Goal: Obtain resource: Obtain resource

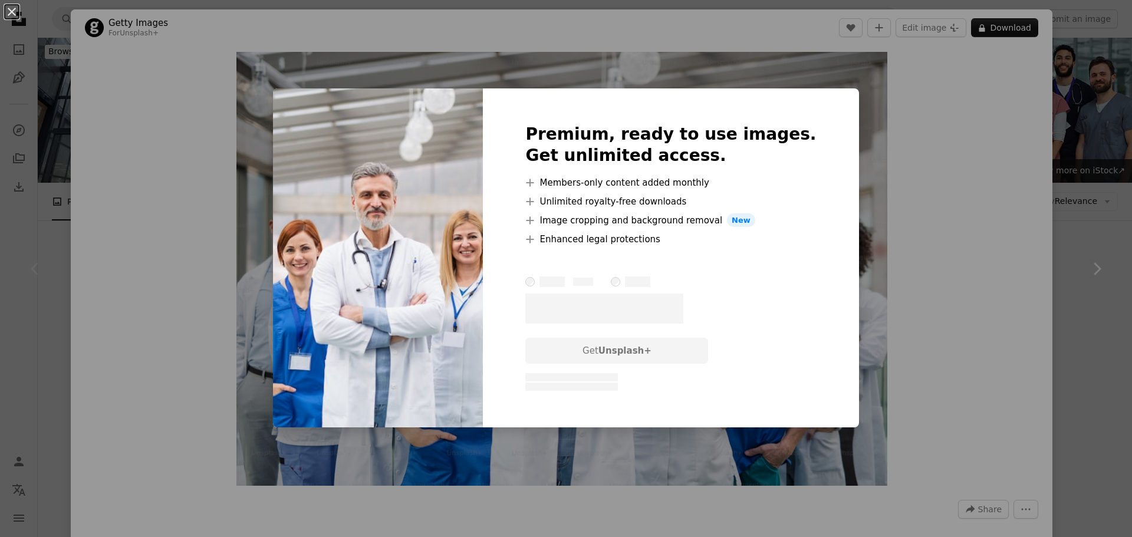
scroll to position [236, 0]
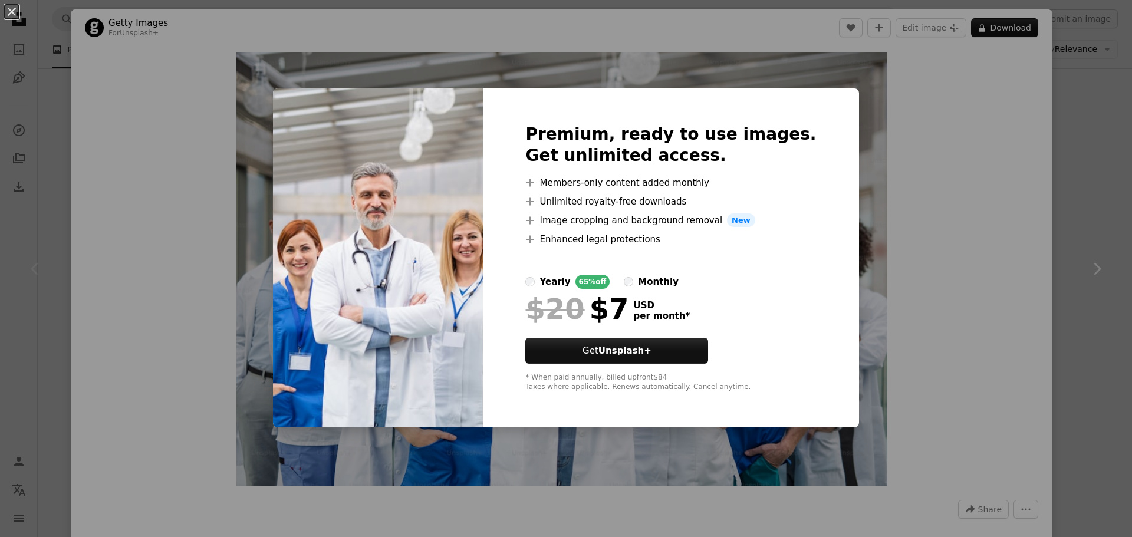
click at [959, 123] on div "An X shape Premium, ready to use images. Get unlimited access. A plus sign Memb…" at bounding box center [566, 268] width 1132 height 537
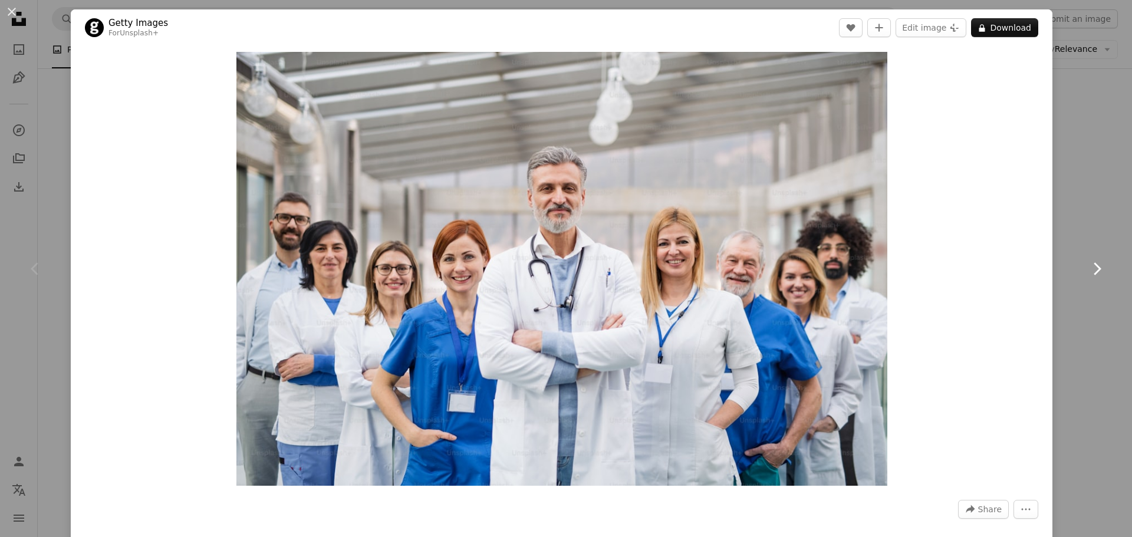
click at [1076, 237] on link "Chevron right" at bounding box center [1097, 268] width 71 height 113
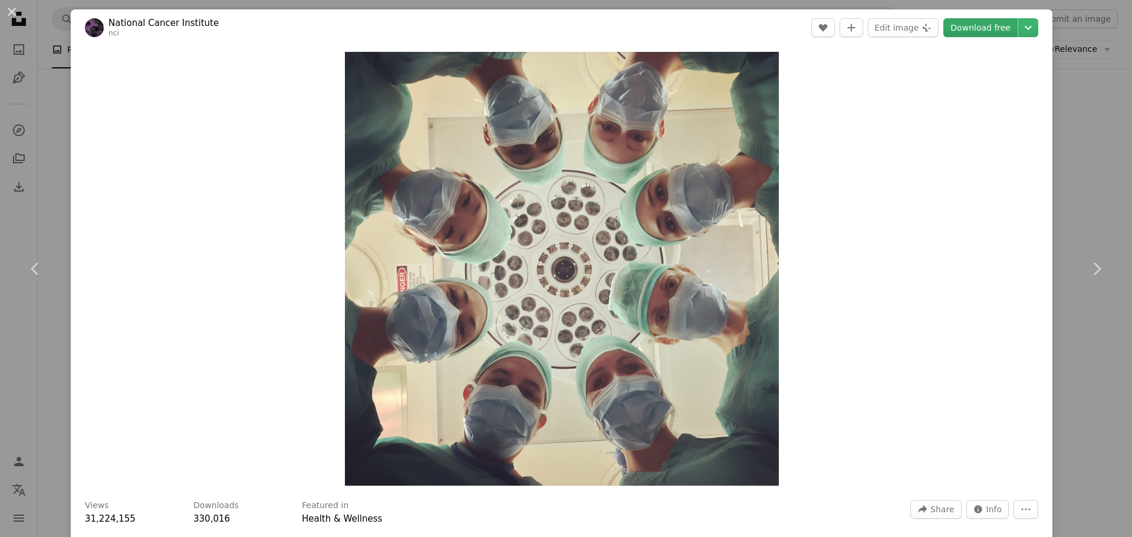
click at [976, 30] on link "Download free" at bounding box center [981, 27] width 74 height 19
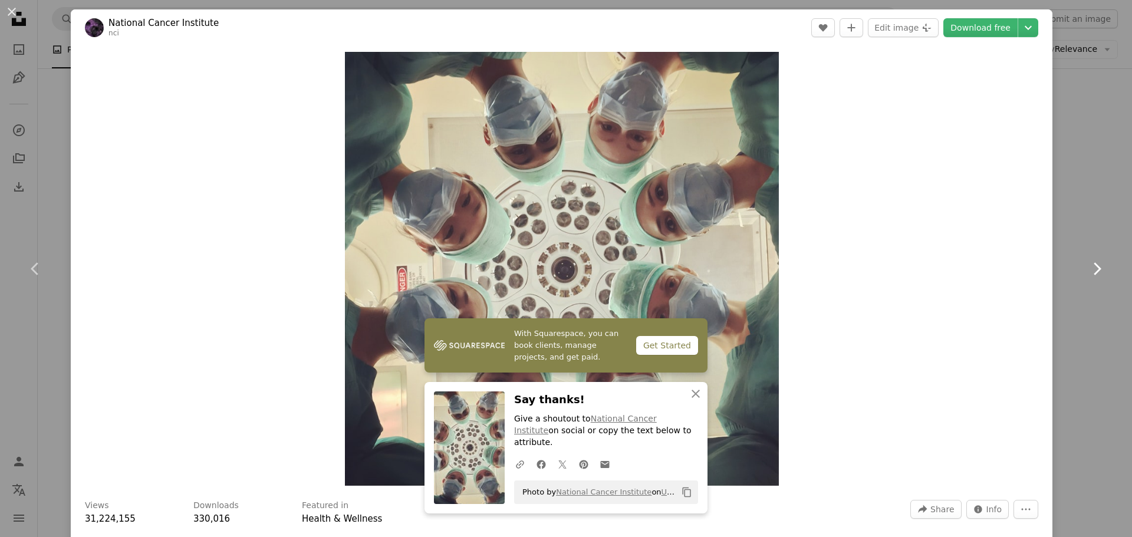
click at [1063, 320] on link "Chevron right" at bounding box center [1097, 268] width 71 height 113
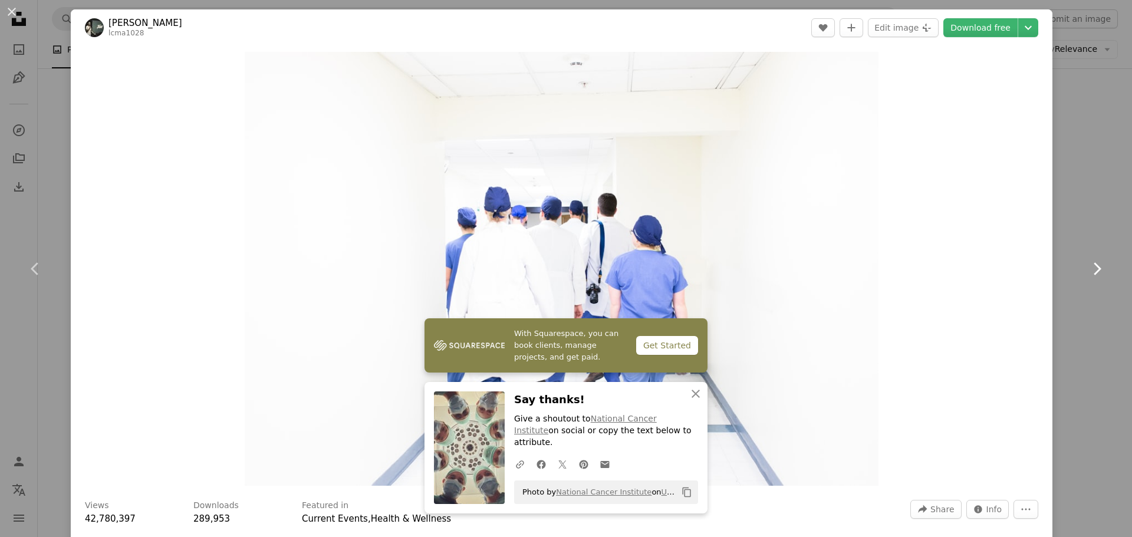
click at [1089, 264] on icon "Chevron right" at bounding box center [1097, 269] width 19 height 19
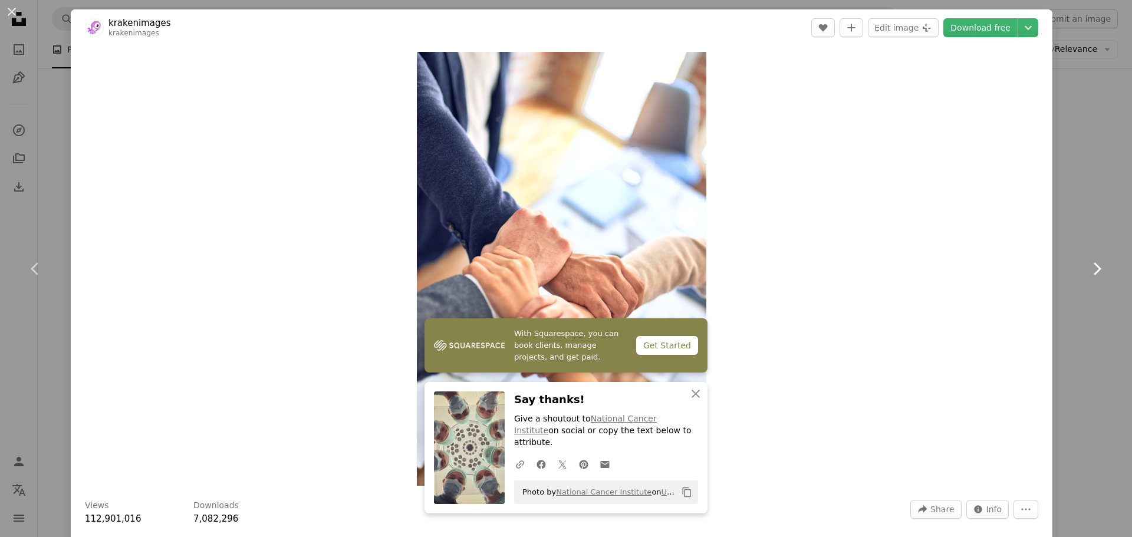
click at [1094, 265] on icon at bounding box center [1098, 268] width 8 height 12
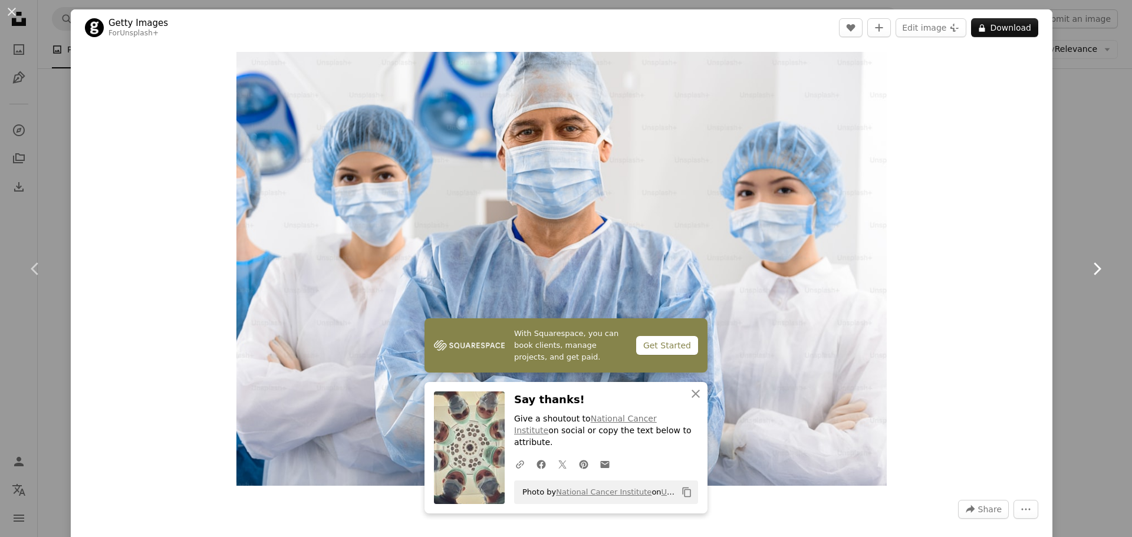
click at [1094, 265] on icon at bounding box center [1098, 268] width 8 height 12
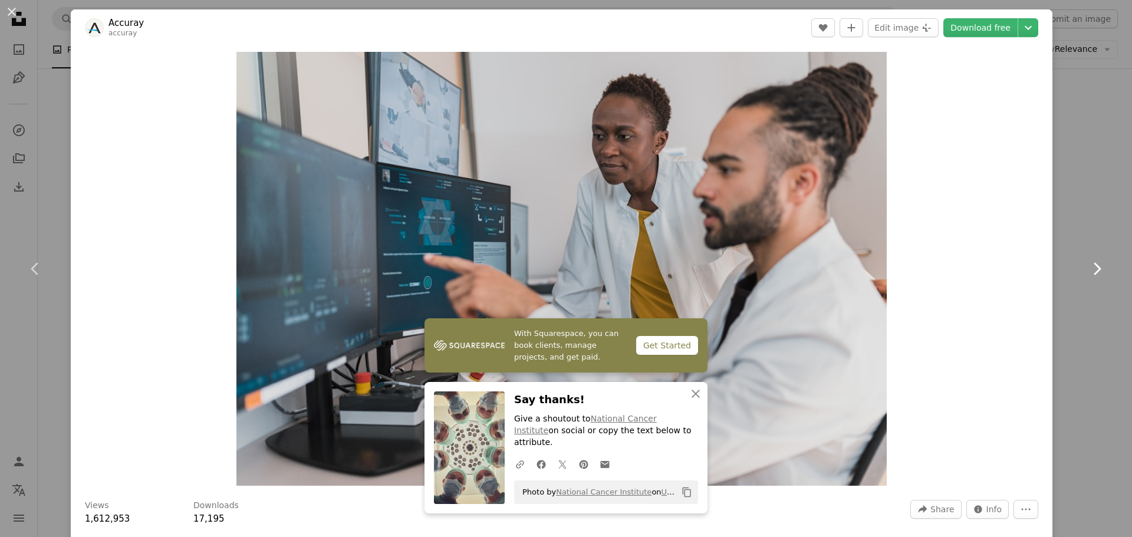
click at [1094, 265] on icon at bounding box center [1098, 268] width 8 height 12
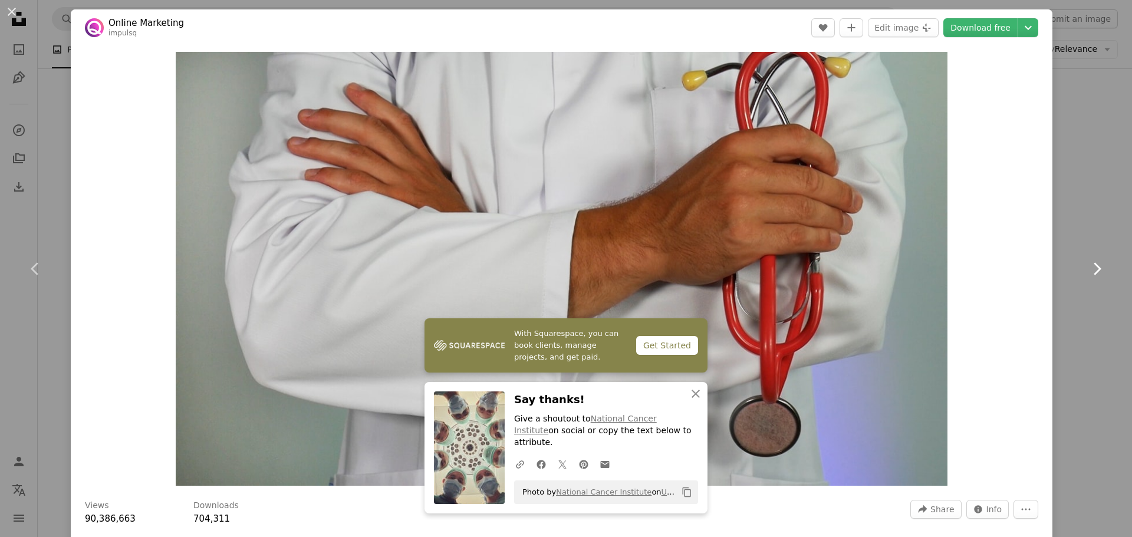
click at [1094, 266] on icon at bounding box center [1098, 268] width 8 height 12
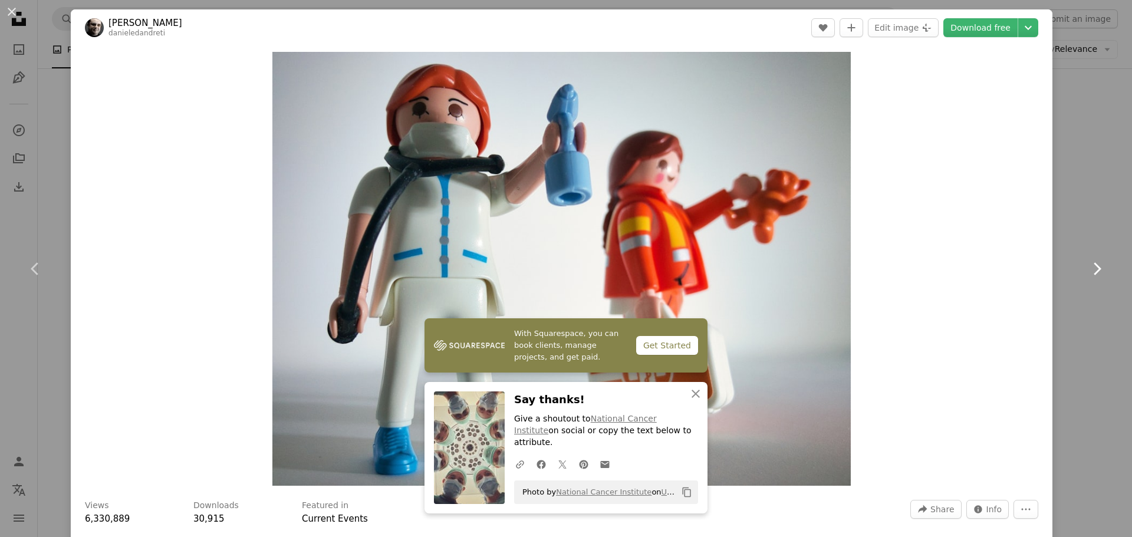
click at [1091, 267] on icon "Chevron right" at bounding box center [1097, 269] width 19 height 19
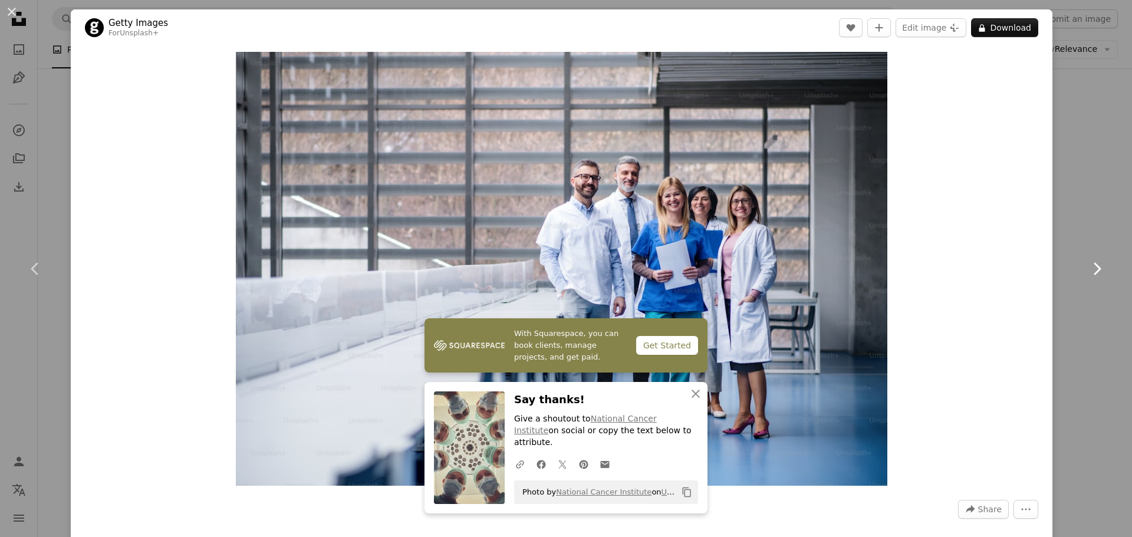
click at [1091, 267] on icon "Chevron right" at bounding box center [1097, 269] width 19 height 19
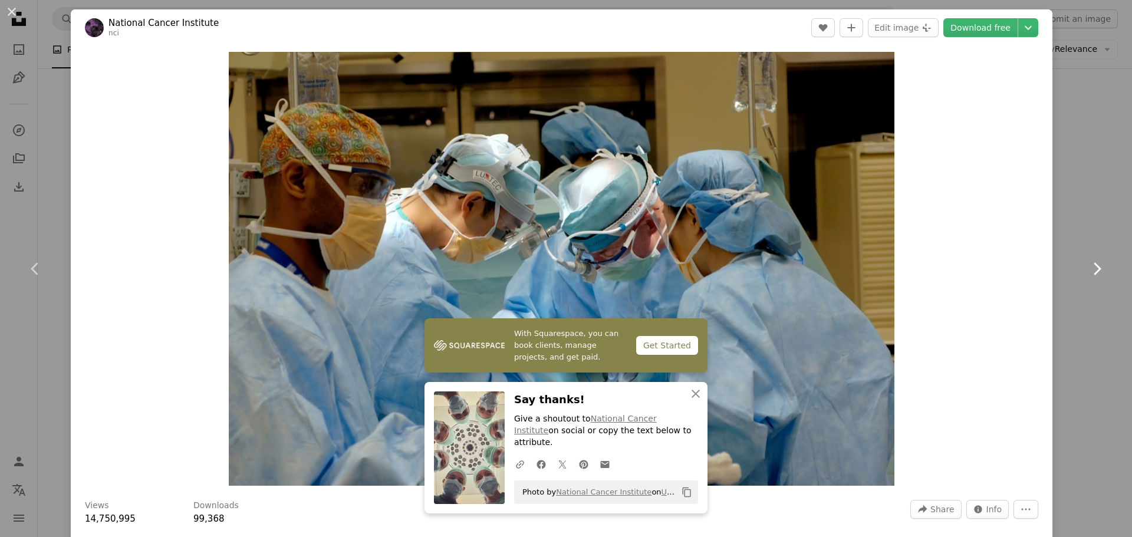
click at [1092, 267] on icon "Chevron right" at bounding box center [1097, 269] width 19 height 19
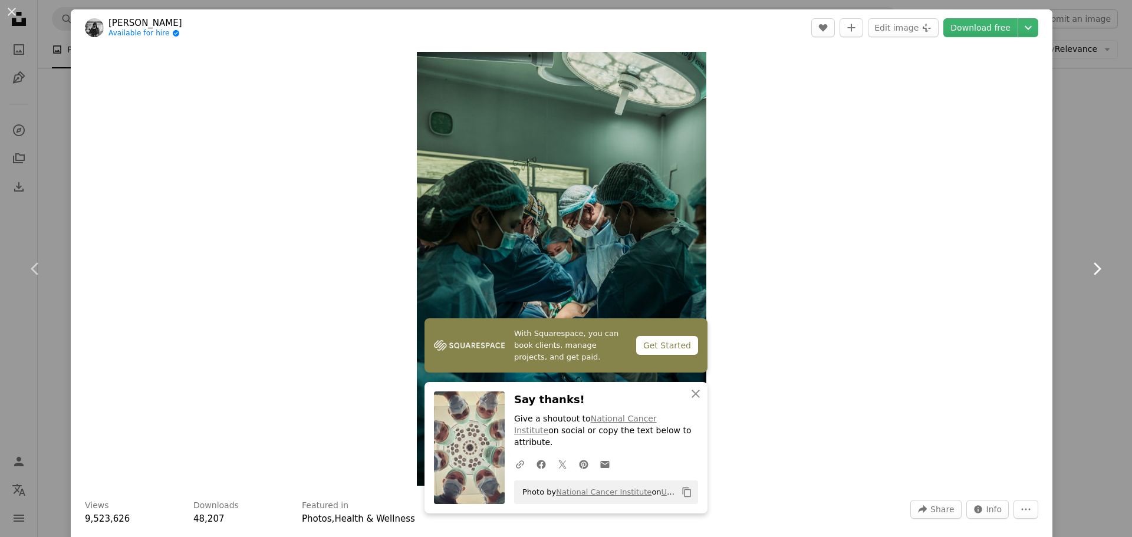
click at [1092, 267] on icon "Chevron right" at bounding box center [1097, 269] width 19 height 19
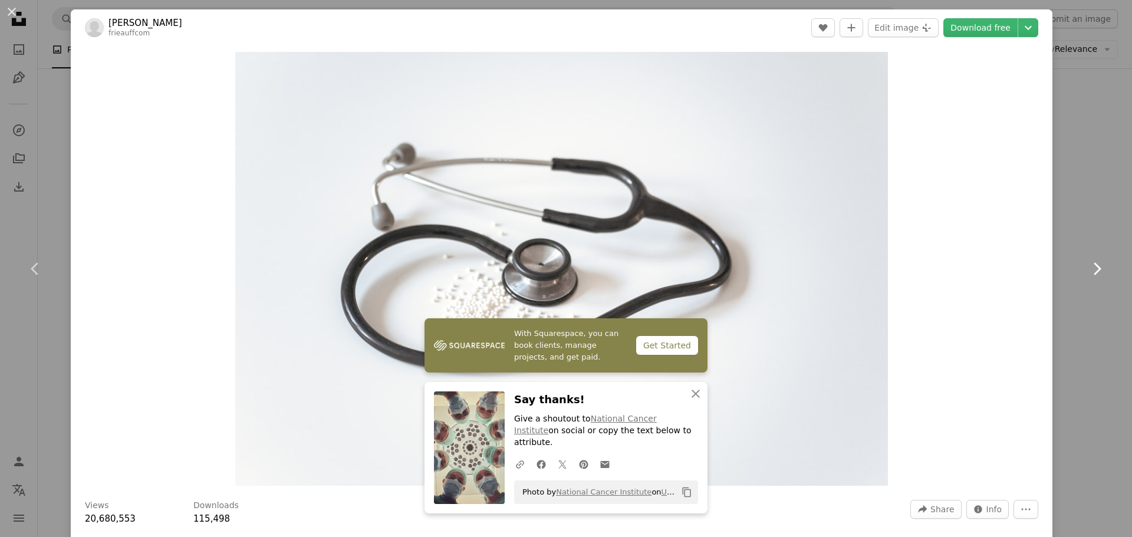
click at [1092, 268] on icon "Chevron right" at bounding box center [1097, 269] width 19 height 19
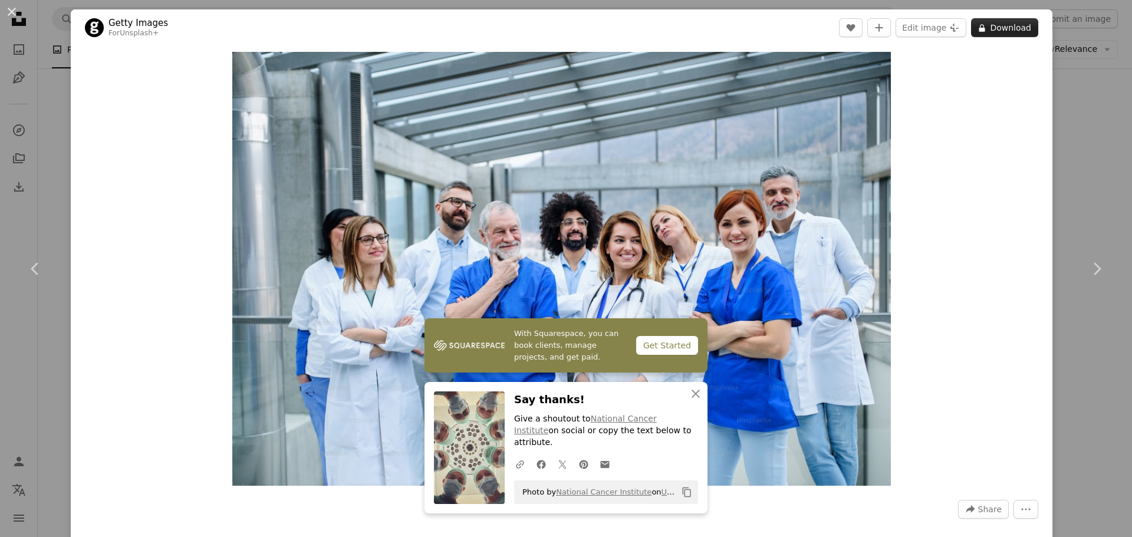
click at [997, 32] on button "A lock Download" at bounding box center [1004, 27] width 67 height 19
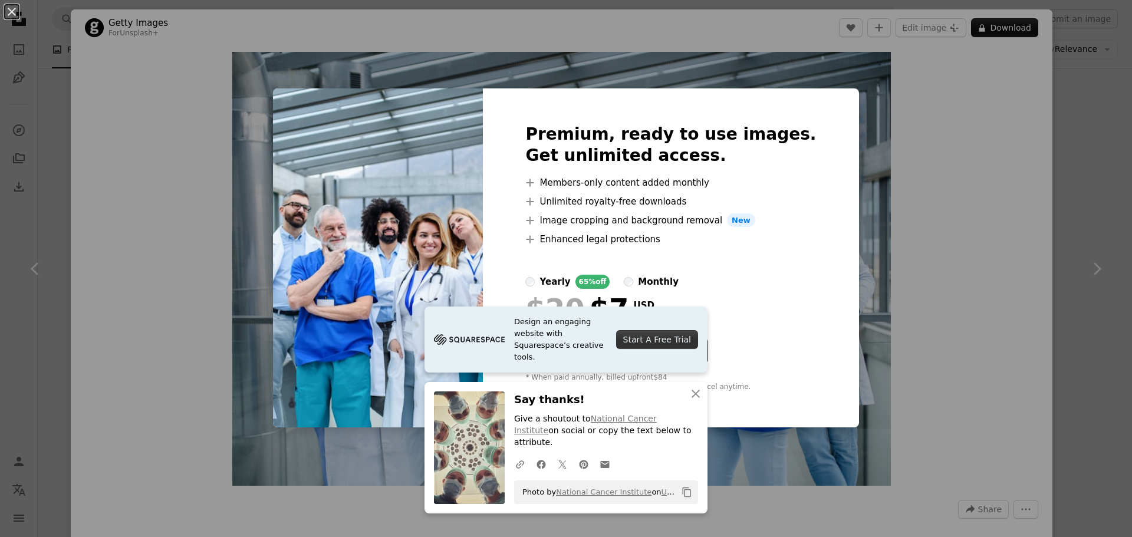
click at [995, 127] on div "An X shape Premium, ready to use images. Get unlimited access. A plus sign Memb…" at bounding box center [566, 268] width 1132 height 537
